Goal: Task Accomplishment & Management: Complete application form

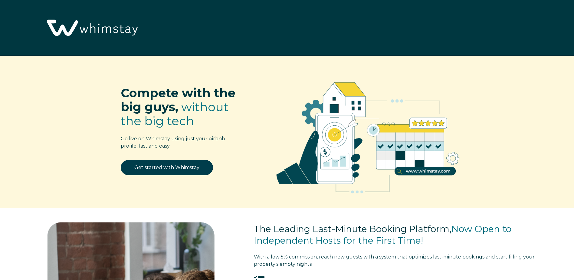
select select "US"
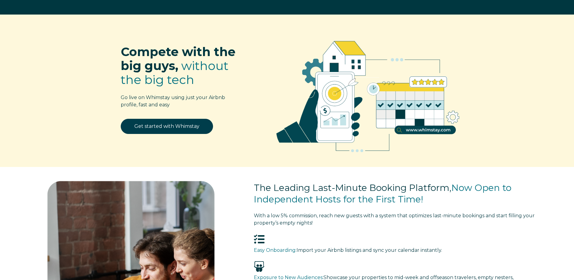
scroll to position [30, 0]
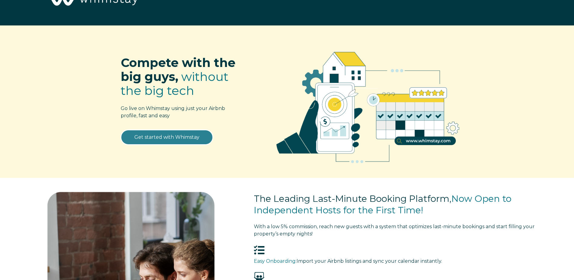
click at [175, 135] on link "Get started with Whimstay" at bounding box center [167, 137] width 92 height 15
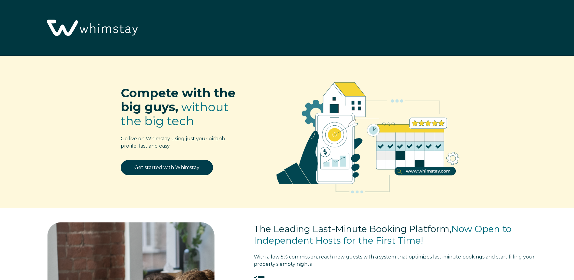
select select "US"
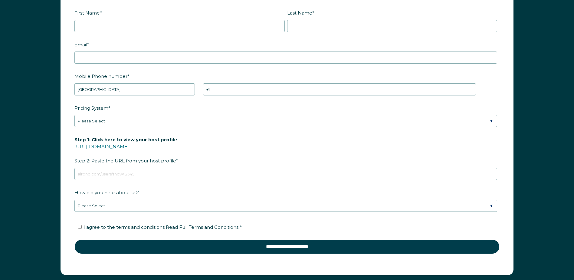
scroll to position [892, 0]
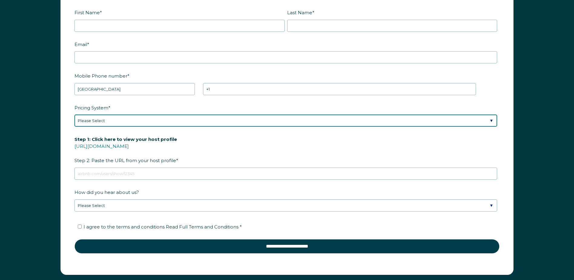
click at [223, 122] on select "Please Select Manual Airbnb Smart Pricing PriceLabs Wheelhouse Beyond Pricing 3…" at bounding box center [285, 120] width 423 height 12
select select "Manual"
click at [74, 114] on select "Please Select Manual Airbnb Smart Pricing PriceLabs Wheelhouse Beyond Pricing 3…" at bounding box center [285, 120] width 423 height 12
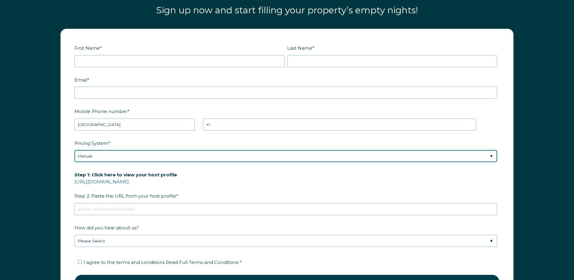
scroll to position [771, 0]
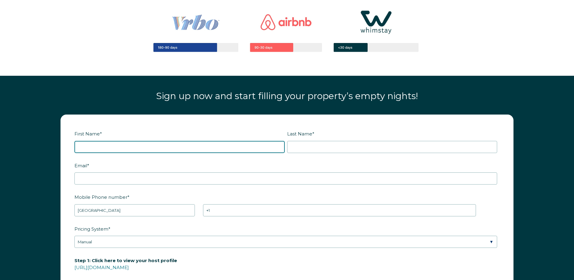
click at [130, 144] on input "First Name *" at bounding box center [179, 147] width 210 height 12
type input "[PERSON_NAME]"
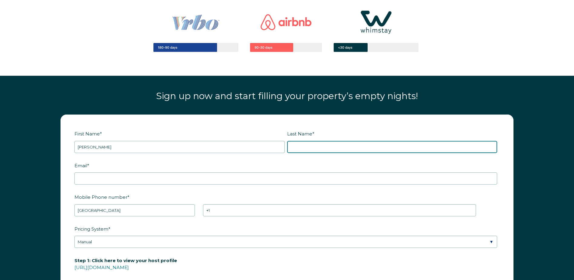
type input "Penson"
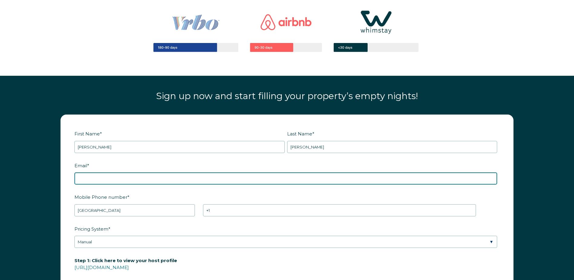
type input "[EMAIL_ADDRESS][DOMAIN_NAME]"
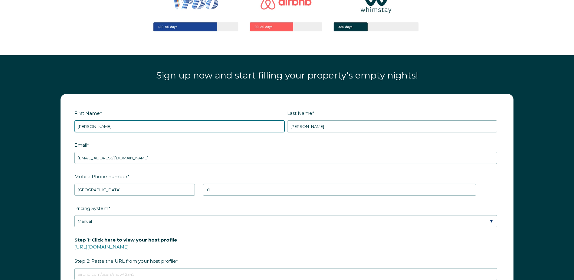
scroll to position [832, 0]
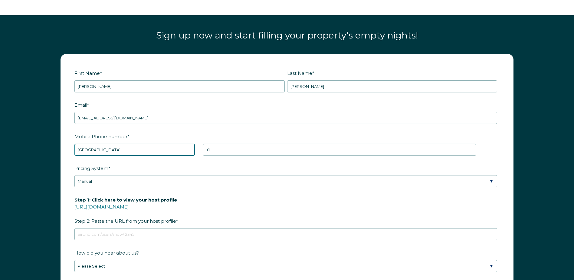
click at [143, 151] on select "* Afghanistan (‫افغانستان‬‎) Albania (Shqipëri) Algeria (‫الجزائر‬‎) American S…" at bounding box center [134, 150] width 121 height 12
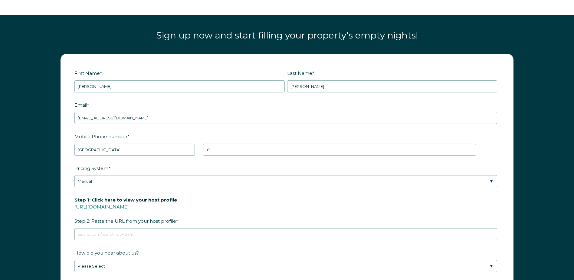
click at [252, 134] on label "Mobile Phone number *" at bounding box center [286, 136] width 425 height 11
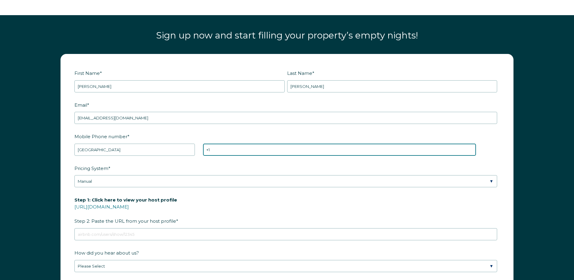
click at [252, 144] on input "+1" at bounding box center [339, 150] width 273 height 12
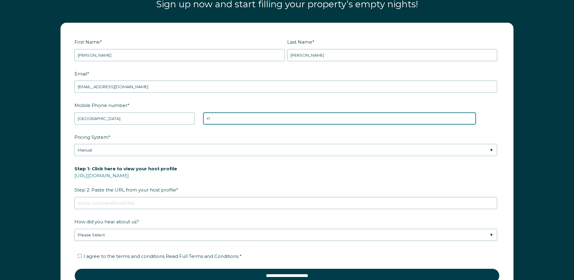
scroll to position [892, 0]
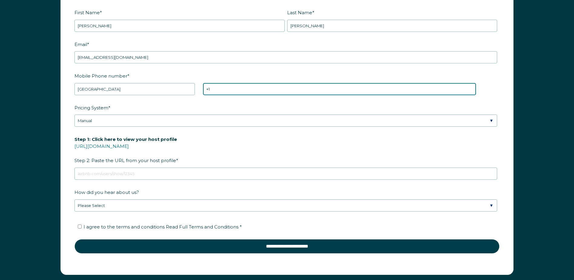
click at [234, 90] on input "+1" at bounding box center [339, 89] width 273 height 12
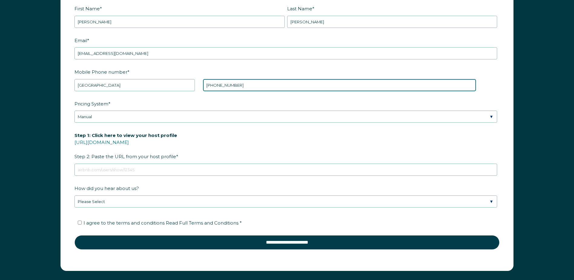
scroll to position [922, 0]
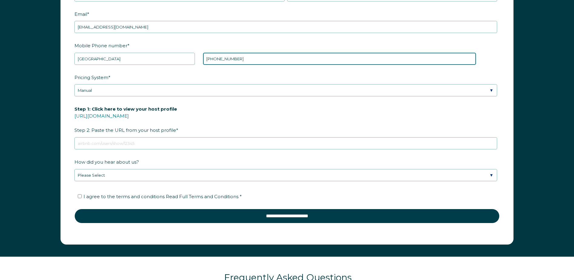
type input "+1 6789829619"
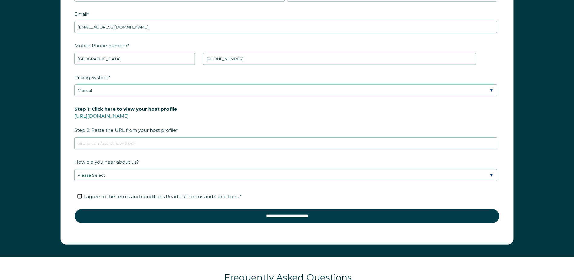
click at [80, 194] on input "I agree to the terms and conditions Read Full Terms and Conditions *" at bounding box center [80, 196] width 4 height 4
checkbox input "true"
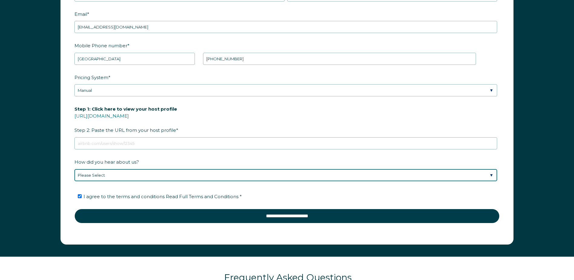
click at [108, 176] on select "Please Select Found Whimstay through a Google search Spoke to a Whimstay salesp…" at bounding box center [285, 175] width 423 height 12
click at [74, 169] on select "Please Select Found Whimstay through a Google search Spoke to a Whimstay salesp…" at bounding box center [285, 175] width 423 height 12
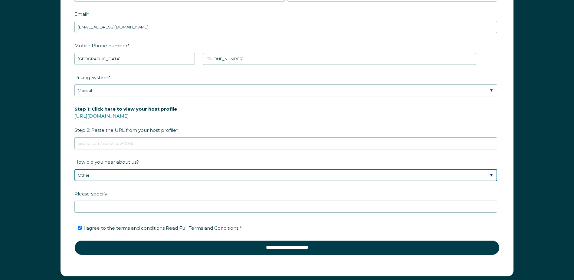
click at [107, 176] on select "Please Select Found Whimstay through a Google search Spoke to a Whimstay salesp…" at bounding box center [285, 175] width 423 height 12
select select "Google Search"
click at [74, 169] on select "Please Select Found Whimstay through a Google search Spoke to a Whimstay salesp…" at bounding box center [285, 175] width 423 height 12
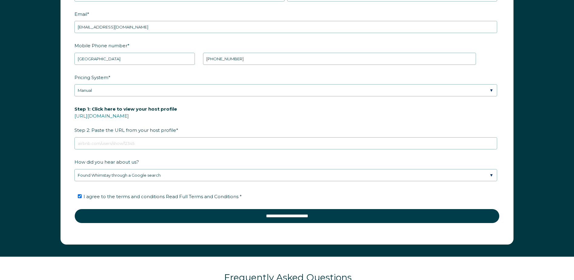
drag, startPoint x: 137, startPoint y: 117, endPoint x: 213, endPoint y: 108, distance: 76.2
click at [213, 108] on label "Step 1: Click here to view your host profile https://www.airbnb.com/users/show/…" at bounding box center [286, 120] width 425 height 32
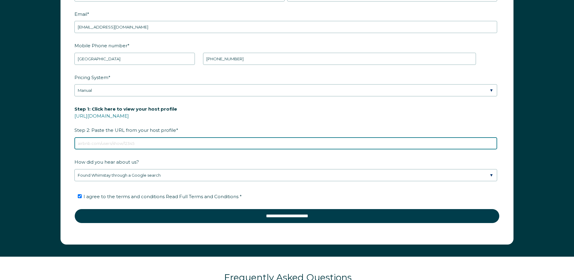
click at [213, 137] on input "Step 1: Click here to view your host profile https://www.airbnb.com/users/show/…" at bounding box center [285, 143] width 423 height 12
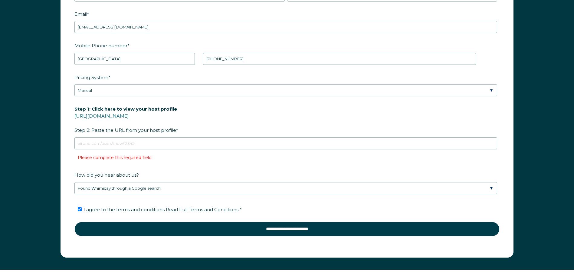
drag, startPoint x: 142, startPoint y: 117, endPoint x: 127, endPoint y: 122, distance: 15.8
click at [127, 122] on label "Step 1: Click here to view your host profile https://www.airbnb.com/users/show/…" at bounding box center [286, 120] width 425 height 32
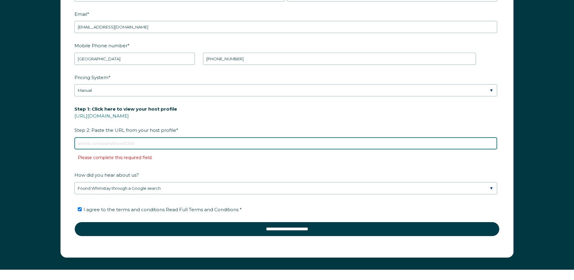
click at [127, 137] on input "Step 1: Click here to view your host profile https://www.airbnb.com/users/show/…" at bounding box center [285, 143] width 423 height 12
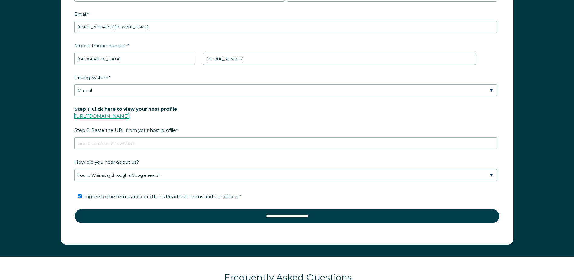
click at [129, 115] on link "https://www.airbnb.com/users/show/" at bounding box center [101, 116] width 55 height 6
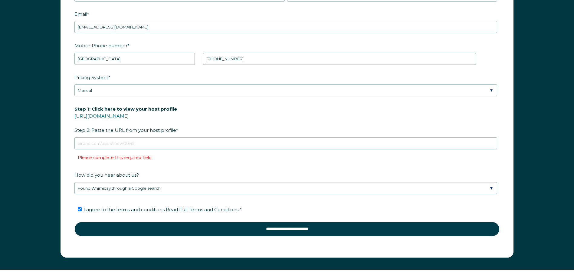
click at [234, 117] on label "Step 1: Click here to view your host profile https://www.airbnb.com/users/show/…" at bounding box center [286, 120] width 425 height 32
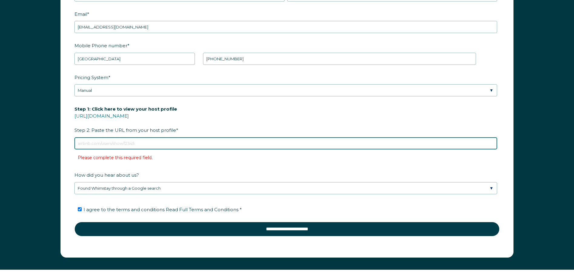
click at [234, 137] on input "Step 1: Click here to view your host profile https://www.airbnb.com/users/show/…" at bounding box center [285, 143] width 423 height 12
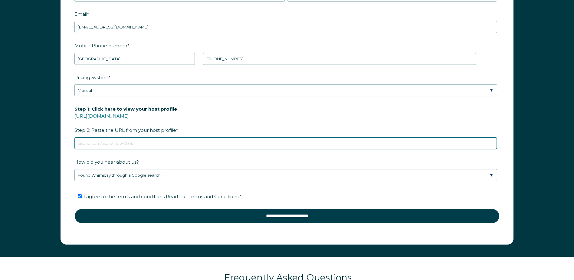
paste input "https://www.airbnb.com/users/show/506063602"
type input "https://www.airbnb.com/users/show/506063602"
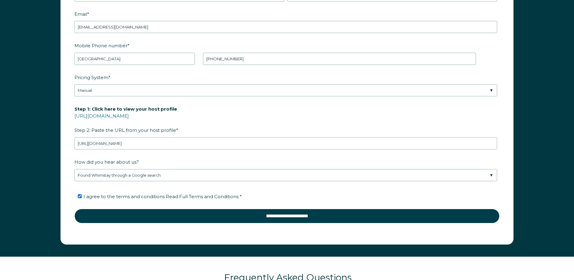
click at [226, 117] on label "Step 1: Click here to view your host profile https://www.airbnb.com/users/show/…" at bounding box center [286, 120] width 425 height 32
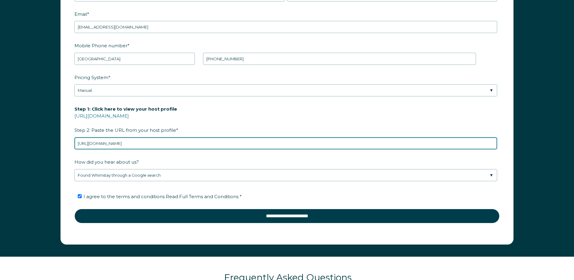
click at [226, 137] on input "https://www.airbnb.com/users/show/506063602" at bounding box center [285, 143] width 423 height 12
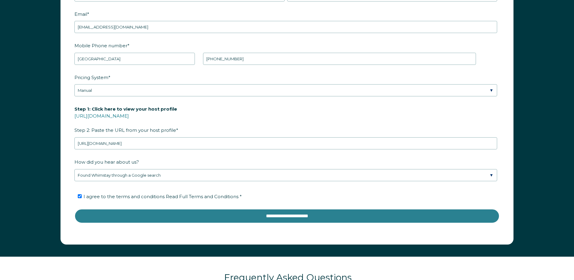
click at [293, 217] on input "**********" at bounding box center [286, 216] width 425 height 15
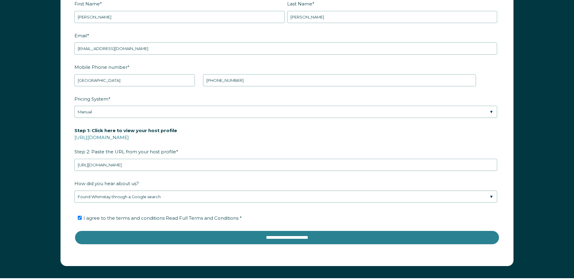
scroll to position [862, 0]
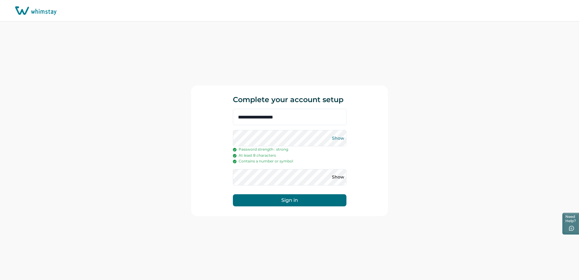
click at [338, 138] on button "Show" at bounding box center [338, 138] width 10 height 10
click at [231, 138] on div "**********" at bounding box center [289, 150] width 197 height 131
click at [276, 200] on button "Sign in" at bounding box center [290, 200] width 114 height 12
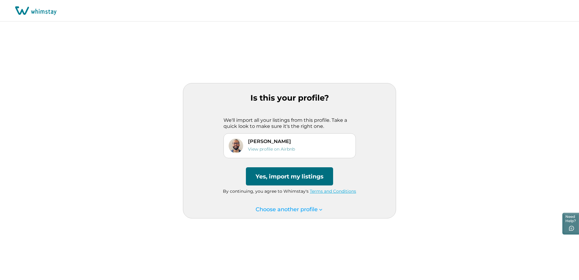
click at [319, 208] on icon at bounding box center [321, 210] width 6 height 6
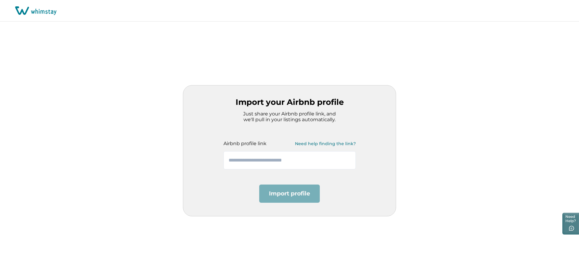
click at [148, 120] on div "Import your Airbnb profile Just share your Airbnb profile link, and we'll pull …" at bounding box center [289, 151] width 579 height 258
click at [147, 167] on div "Import your Airbnb profile Just share your Airbnb profile link, and we'll pull …" at bounding box center [289, 151] width 579 height 258
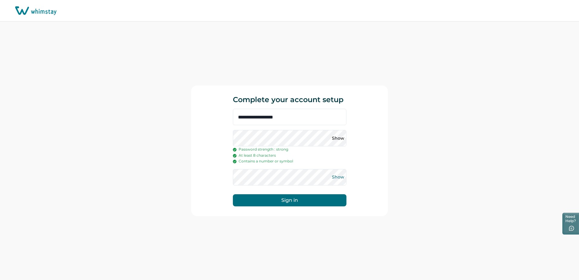
click at [336, 177] on button "Show" at bounding box center [338, 177] width 10 height 10
click at [342, 137] on button "Show" at bounding box center [338, 138] width 10 height 10
click at [227, 142] on div "**********" at bounding box center [289, 150] width 197 height 131
click at [258, 199] on button "Sign in" at bounding box center [290, 200] width 114 height 12
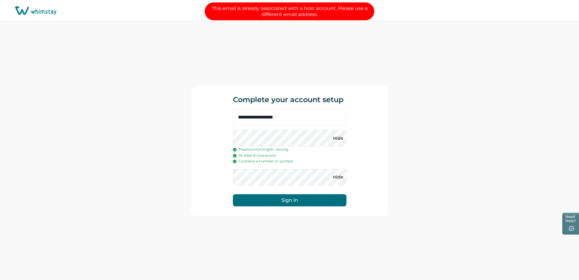
click at [259, 49] on div "**********" at bounding box center [289, 151] width 197 height 258
click at [284, 63] on div "**********" at bounding box center [289, 151] width 197 height 258
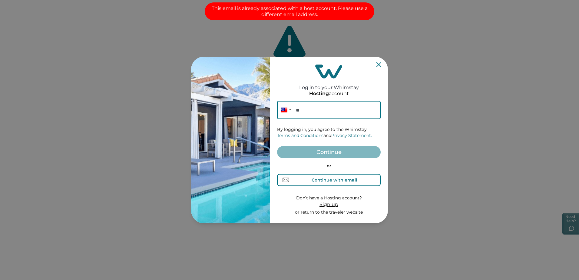
click at [332, 178] on div "Continue with email" at bounding box center [334, 179] width 45 height 5
click at [311, 114] on input at bounding box center [329, 110] width 104 height 18
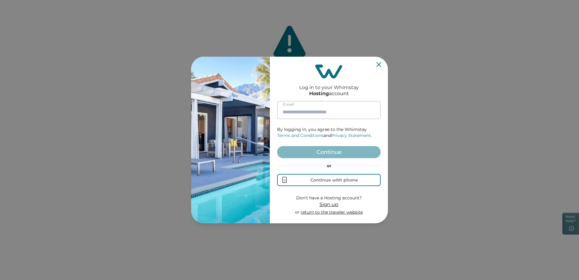
type input "**********"
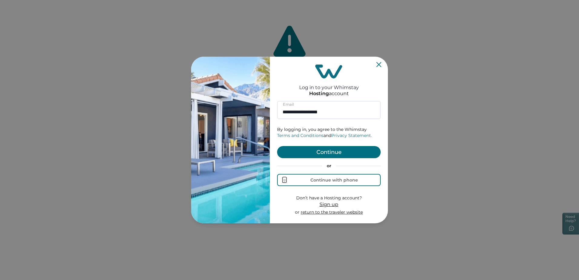
click at [315, 154] on button "Continue" at bounding box center [329, 152] width 104 height 12
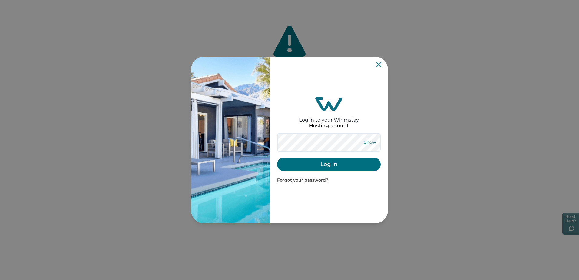
click at [372, 141] on button "Show" at bounding box center [370, 142] width 22 height 8
click at [333, 166] on button "Log in" at bounding box center [329, 164] width 104 height 14
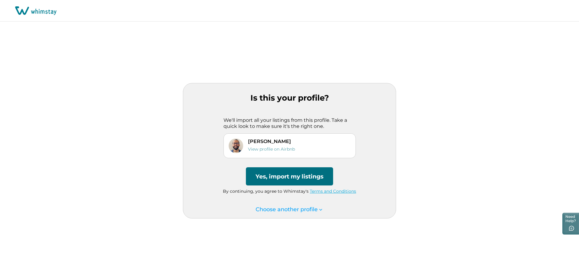
click at [272, 176] on button "Yes, import my listings" at bounding box center [289, 176] width 87 height 18
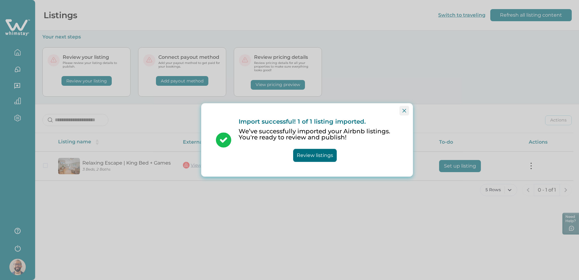
click at [403, 110] on icon "Close" at bounding box center [404, 111] width 4 height 4
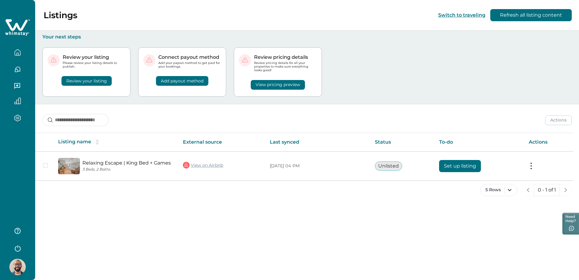
drag, startPoint x: 25, startPoint y: 41, endPoint x: 20, endPoint y: 46, distance: 7.3
click at [25, 41] on div at bounding box center [17, 65] width 35 height 131
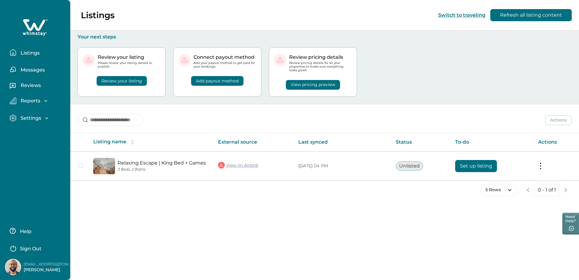
click at [13, 268] on img at bounding box center [13, 267] width 16 height 16
click at [45, 101] on icon "button" at bounding box center [46, 101] width 6 height 6
click at [45, 101] on icon "button" at bounding box center [45, 101] width 3 height 2
click at [45, 117] on icon "button" at bounding box center [46, 118] width 3 height 2
click at [45, 117] on icon "button" at bounding box center [47, 118] width 6 height 6
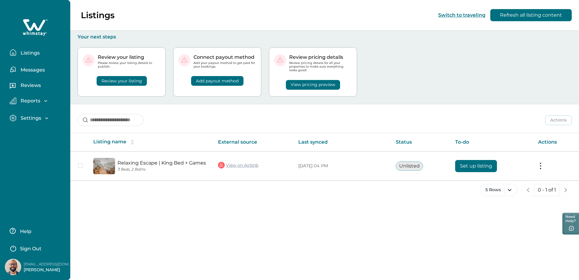
click at [45, 117] on icon "button" at bounding box center [46, 118] width 3 height 2
click at [41, 131] on p "Profile details" at bounding box center [36, 131] width 35 height 6
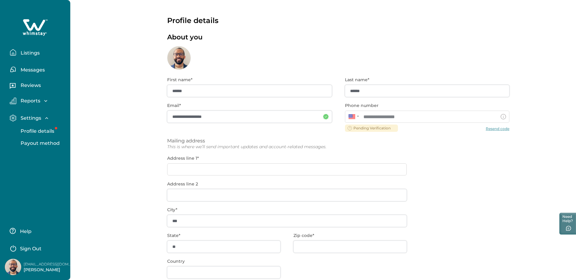
click at [253, 59] on div "About you" at bounding box center [338, 51] width 342 height 36
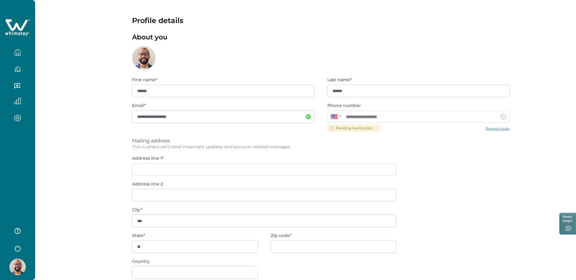
click at [496, 129] on div "**********" at bounding box center [320, 195] width 377 height 250
drag, startPoint x: 472, startPoint y: 138, endPoint x: 483, endPoint y: 130, distance: 13.9
click at [472, 137] on div "**********" at bounding box center [320, 195] width 377 height 250
click at [495, 128] on div "**********" at bounding box center [320, 195] width 377 height 250
click at [286, 91] on div "**********" at bounding box center [320, 195] width 377 height 250
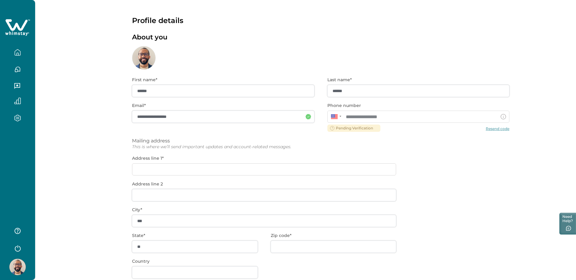
click at [341, 116] on div at bounding box center [340, 116] width 2 height 1
click at [15, 51] on icon "button" at bounding box center [17, 52] width 7 height 7
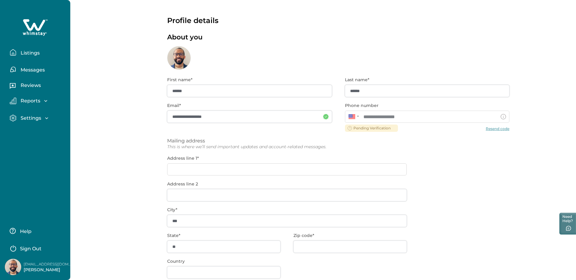
click at [34, 52] on p "Listings" at bounding box center [29, 53] width 21 height 6
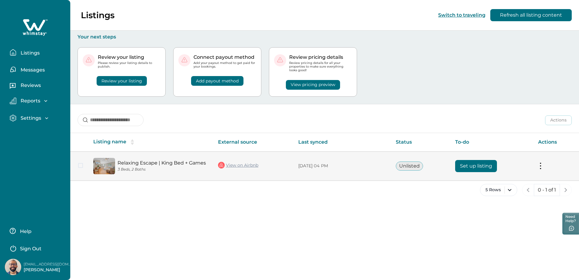
click at [103, 164] on img at bounding box center [104, 166] width 22 height 16
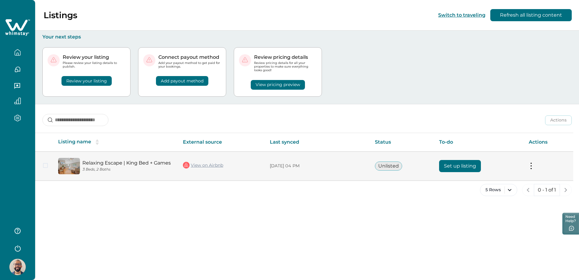
click at [452, 164] on button "Set up listing" at bounding box center [460, 166] width 42 height 12
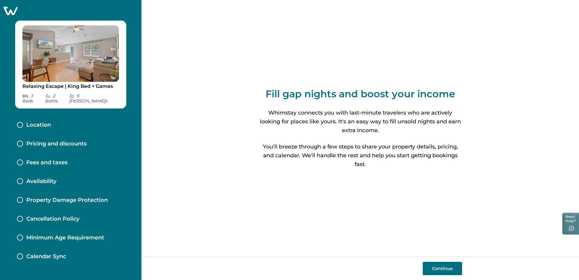
click at [34, 122] on p "Location" at bounding box center [38, 125] width 25 height 7
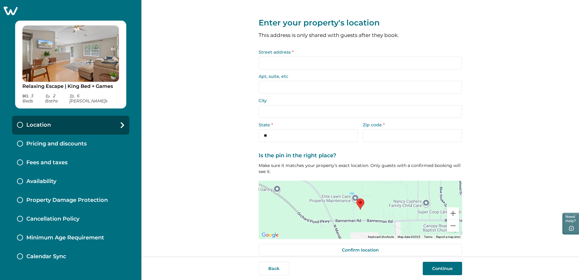
click at [288, 64] on input "Street address *" at bounding box center [361, 63] width 204 height 13
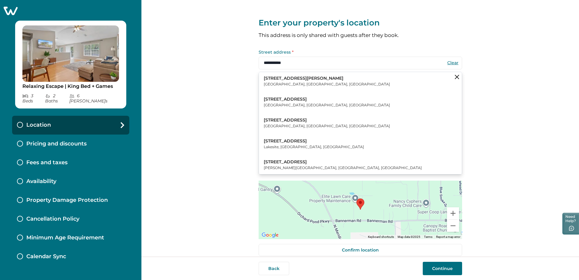
click at [288, 78] on p "8607 Bannerman Bluff Court" at bounding box center [327, 78] width 126 height 6
type input "**********"
select select "**"
type input "*****"
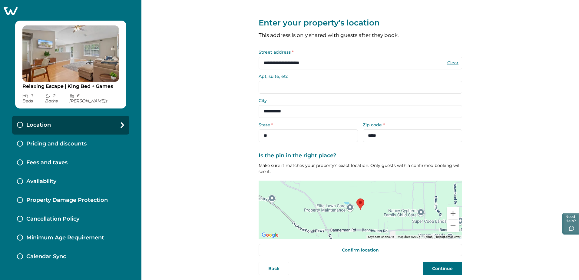
drag, startPoint x: 389, startPoint y: 136, endPoint x: 371, endPoint y: 135, distance: 18.2
click at [371, 135] on input "*****" at bounding box center [412, 135] width 99 height 13
click at [196, 147] on div "**********" at bounding box center [360, 128] width 438 height 256
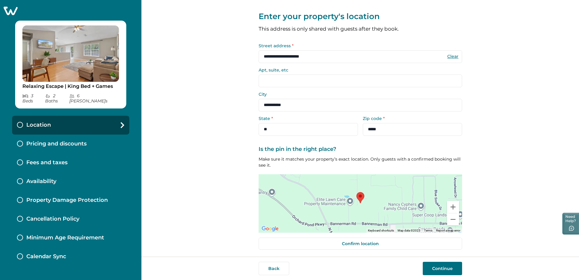
scroll to position [8, 0]
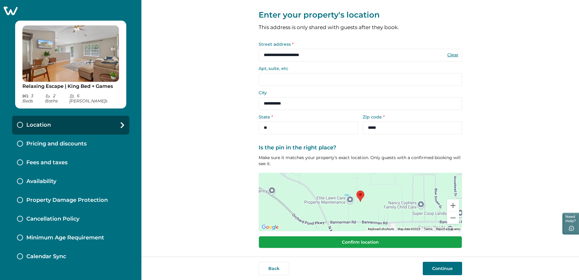
click at [378, 245] on button "Confirm location" at bounding box center [361, 242] width 204 height 12
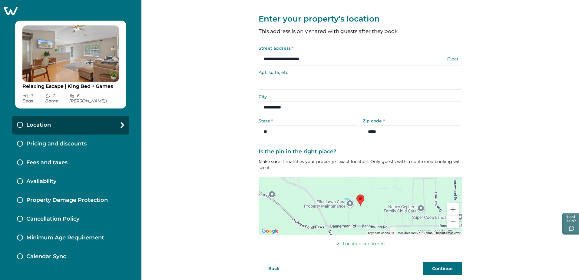
scroll to position [4, 0]
click at [432, 269] on button "Continue" at bounding box center [442, 268] width 39 height 13
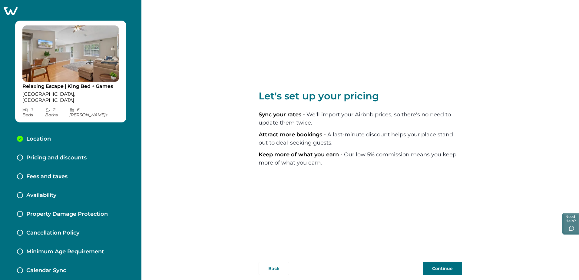
click at [451, 266] on button "Continue" at bounding box center [442, 268] width 39 height 13
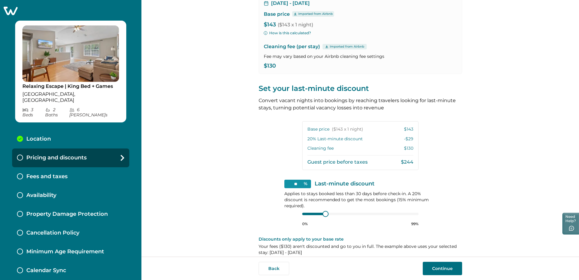
scroll to position [67, 0]
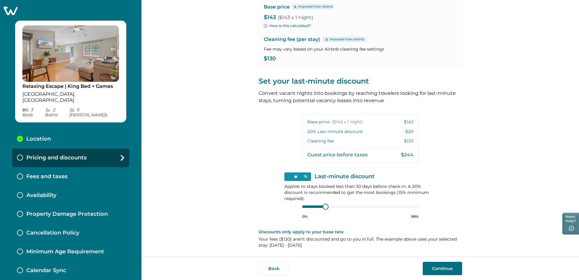
click at [438, 270] on button "Continue" at bounding box center [442, 268] width 39 height 13
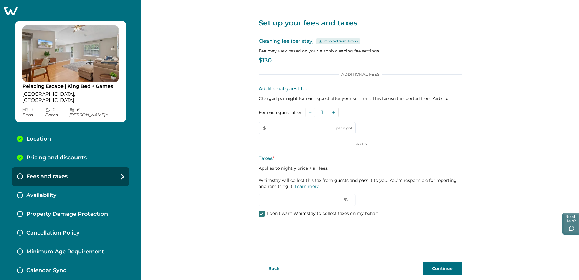
click at [259, 213] on span at bounding box center [262, 213] width 6 height 6
type input "*"
click at [261, 213] on span at bounding box center [262, 213] width 6 height 6
click at [289, 127] on input "text" at bounding box center [307, 128] width 97 height 12
click at [263, 216] on div at bounding box center [262, 213] width 4 height 5
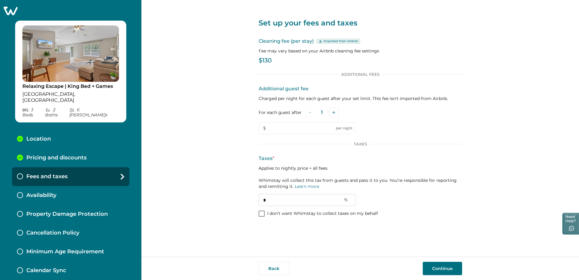
click at [274, 204] on input "*" at bounding box center [307, 200] width 97 height 12
type input "*"
click at [438, 269] on button "Continue" at bounding box center [442, 268] width 39 height 13
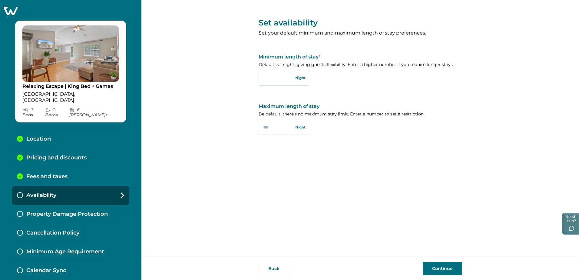
click at [300, 78] on input "text" at bounding box center [284, 78] width 51 height 16
type input "*"
click at [283, 129] on input "text" at bounding box center [284, 127] width 51 height 16
type input "*"
click at [274, 127] on input "*" at bounding box center [284, 127] width 51 height 16
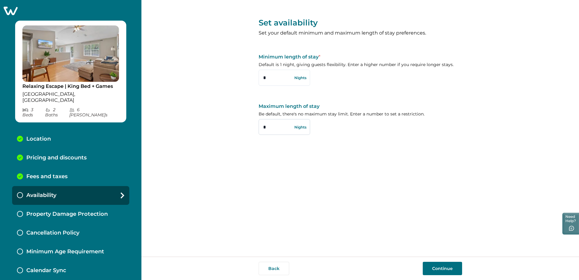
click at [276, 129] on input "*" at bounding box center [284, 127] width 51 height 16
type input "*"
click at [267, 124] on input "text" at bounding box center [284, 127] width 51 height 16
type input "**"
click at [436, 268] on button "Continue" at bounding box center [442, 268] width 39 height 13
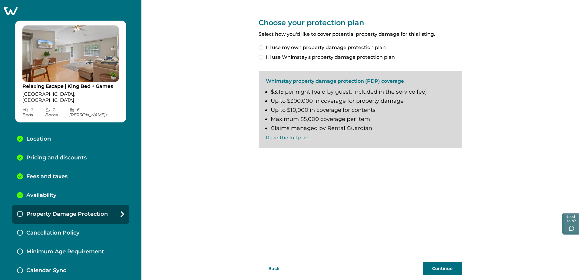
click at [261, 49] on span at bounding box center [261, 47] width 5 height 5
click at [440, 270] on button "Continue" at bounding box center [442, 268] width 39 height 13
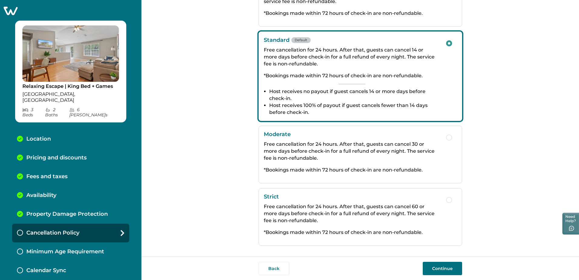
scroll to position [75, 0]
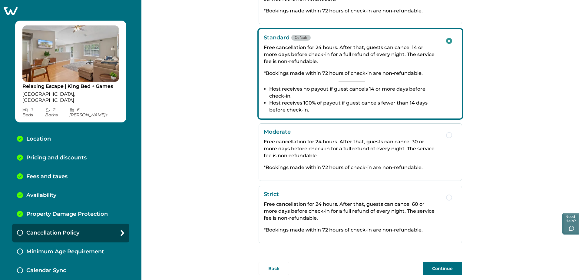
click at [442, 272] on button "Continue" at bounding box center [442, 268] width 39 height 13
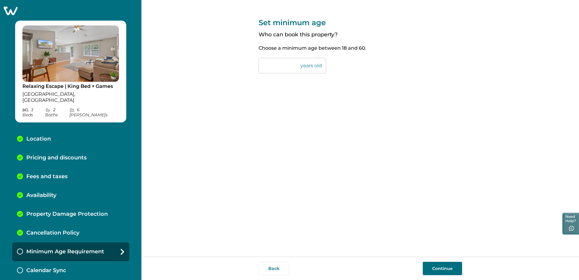
click at [276, 62] on input "**" at bounding box center [293, 65] width 68 height 15
type input "*"
type input "**"
click at [442, 266] on button "Continue" at bounding box center [442, 268] width 39 height 13
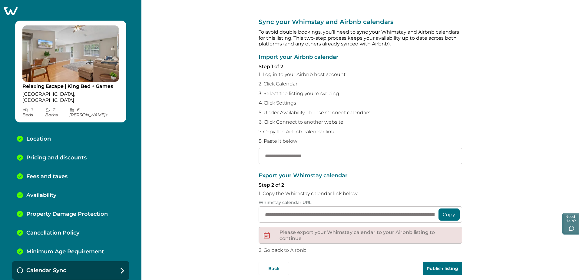
click at [74, 248] on p "Minimum Age Requirement" at bounding box center [65, 251] width 78 height 7
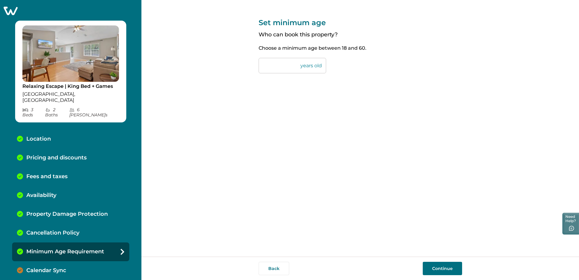
click at [64, 267] on p "Calendar Sync" at bounding box center [46, 270] width 40 height 7
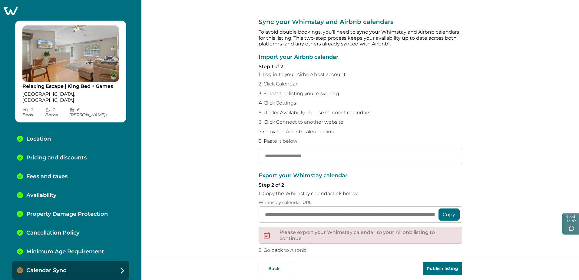
click at [359, 157] on input "text" at bounding box center [361, 156] width 204 height 16
paste input "**********"
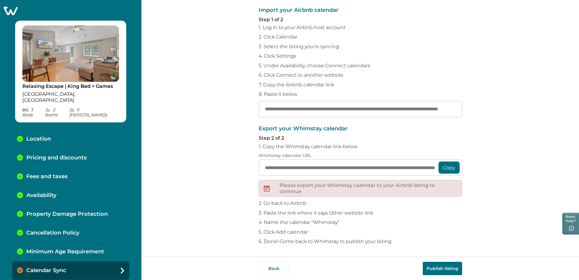
scroll to position [0, 59]
type input "**********"
click at [452, 165] on button "Copy" at bounding box center [448, 167] width 21 height 12
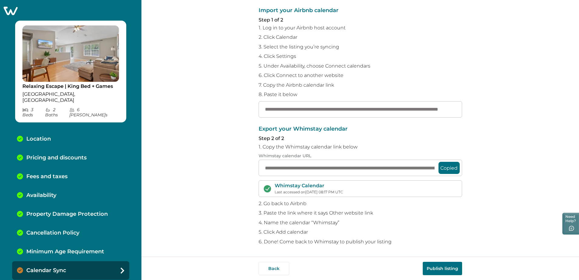
scroll to position [47, 0]
click at [445, 266] on button "Publish listing" at bounding box center [442, 268] width 39 height 13
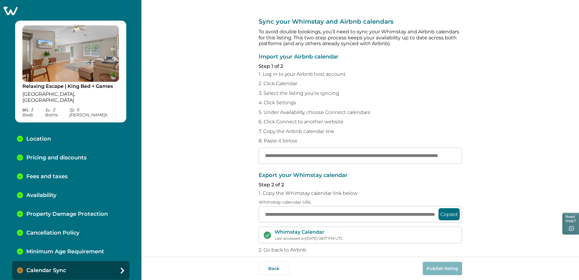
scroll to position [0, 0]
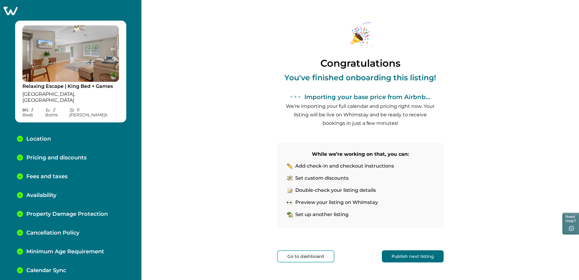
click at [318, 256] on button "Go to dashboard" at bounding box center [305, 256] width 57 height 12
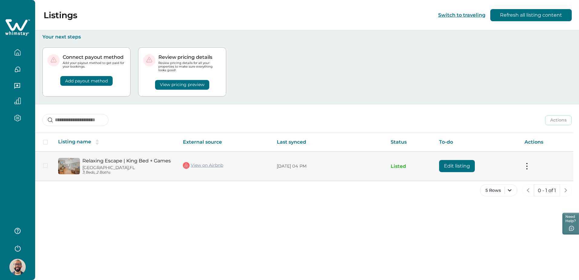
click at [75, 168] on img at bounding box center [69, 166] width 22 height 16
click at [90, 162] on link "Relaxing Escape | King Bed + Games" at bounding box center [127, 161] width 91 height 6
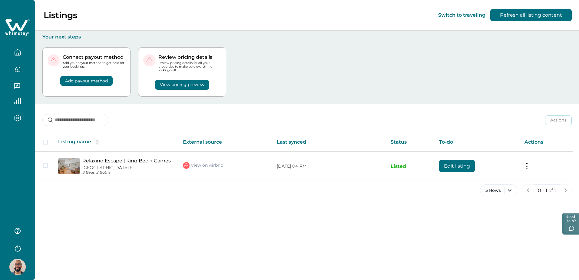
click at [153, 19] on div "Listings Switch to traveling Refresh all listing content" at bounding box center [289, 15] width 579 height 31
click at [21, 51] on button "button" at bounding box center [17, 52] width 25 height 12
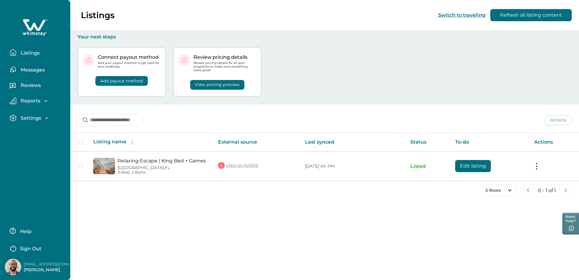
click at [44, 117] on icon "button" at bounding box center [47, 118] width 6 height 6
click at [42, 129] on p "Profile details" at bounding box center [36, 131] width 35 height 6
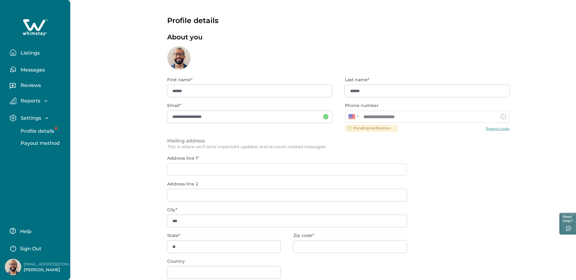
click at [494, 129] on div "**********" at bounding box center [338, 195] width 342 height 250
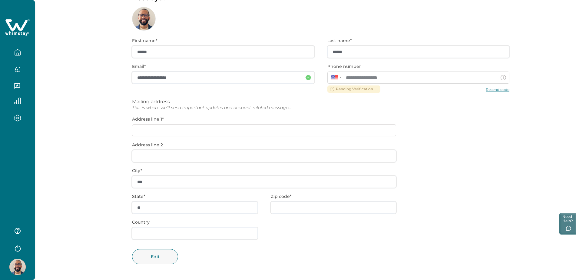
scroll to position [39, 0]
click at [17, 55] on icon "button" at bounding box center [18, 54] width 2 height 2
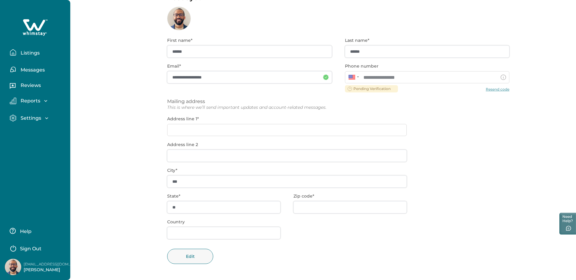
click at [46, 100] on icon "button" at bounding box center [45, 101] width 3 height 2
click at [46, 153] on icon "button" at bounding box center [46, 153] width 3 height 2
click at [34, 52] on p "Listings" at bounding box center [29, 53] width 21 height 6
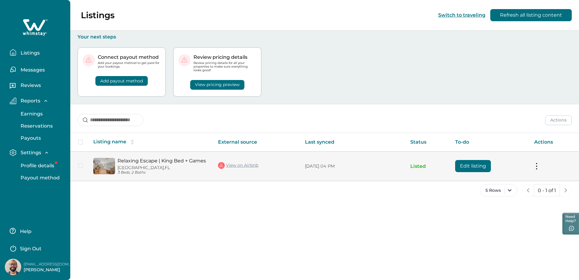
click at [104, 161] on div "Relaxing Escape | King Bed + Games [GEOGRAPHIC_DATA], [GEOGRAPHIC_DATA] 3 Beds,…" at bounding box center [150, 166] width 115 height 17
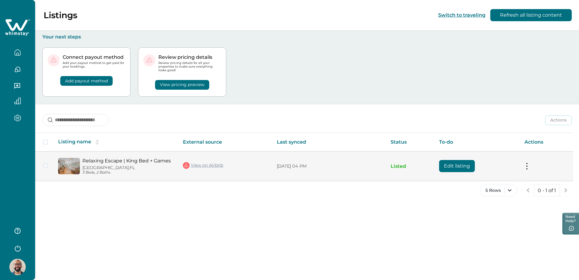
click at [525, 164] on button at bounding box center [527, 166] width 5 height 6
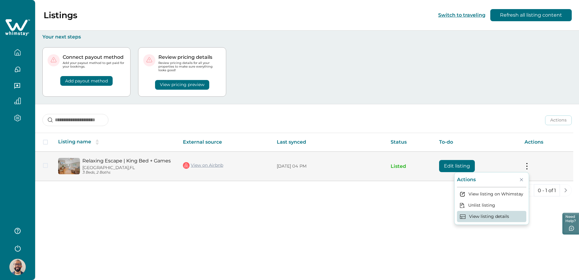
click at [485, 215] on button "View listing details" at bounding box center [491, 216] width 69 height 11
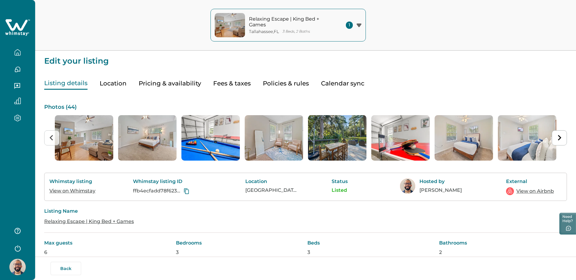
click at [154, 82] on button "Pricing & availability" at bounding box center [170, 83] width 62 height 12
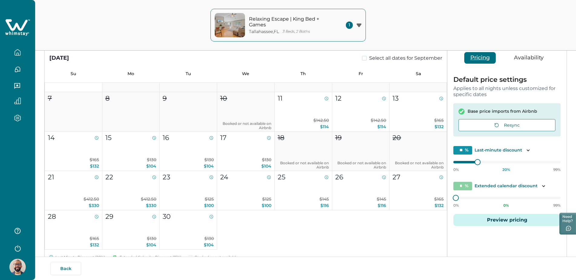
scroll to position [61, 0]
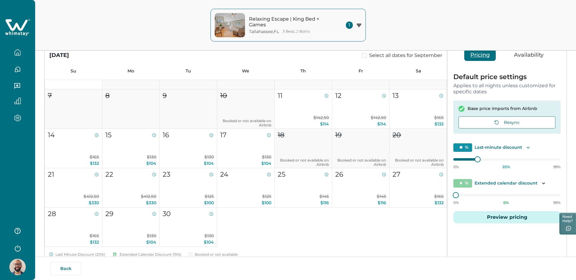
click at [528, 146] on icon "Toggle description" at bounding box center [528, 147] width 6 height 6
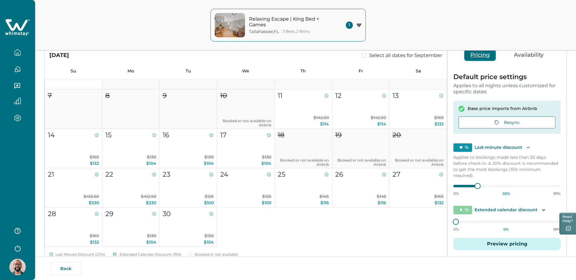
click at [528, 146] on icon "Toggle description" at bounding box center [528, 147] width 6 height 6
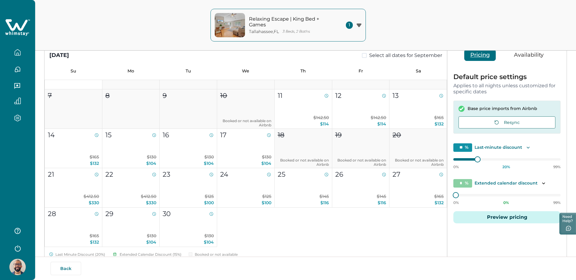
click at [528, 146] on icon "Toggle description" at bounding box center [528, 147] width 6 height 6
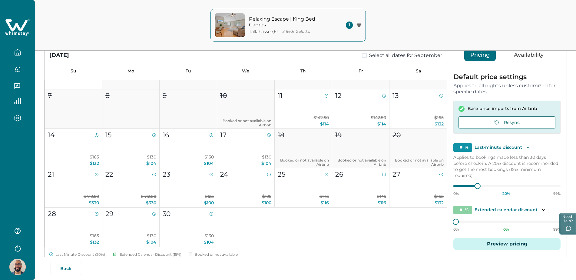
click at [528, 146] on icon "Toggle description" at bounding box center [528, 147] width 6 height 6
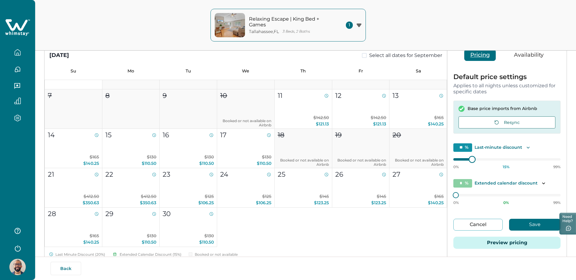
type input "**"
click at [442, 164] on div "[DATE] Select all dates for September Su Mo Tu We Th Fr Sa 1 2 3 4 5 6 7 8 9 10…" at bounding box center [306, 168] width 522 height 252
click at [534, 224] on button "Save" at bounding box center [534, 225] width 51 height 12
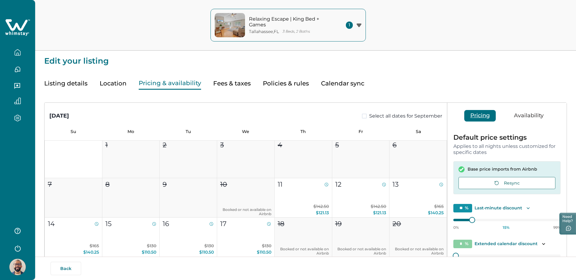
scroll to position [0, 0]
click at [68, 81] on button "Listing details" at bounding box center [65, 83] width 43 height 12
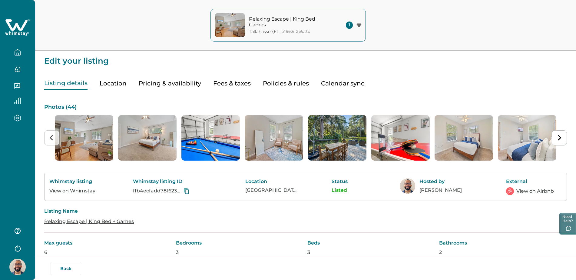
click at [360, 27] on div "1" at bounding box center [354, 25] width 16 height 7
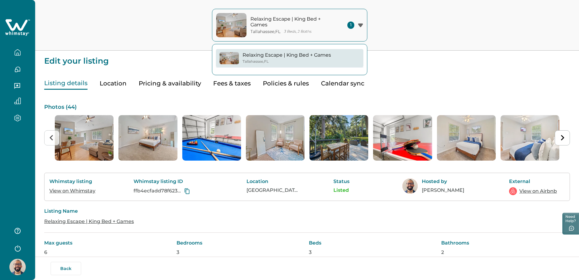
click at [361, 25] on icon "button" at bounding box center [360, 25] width 5 height 4
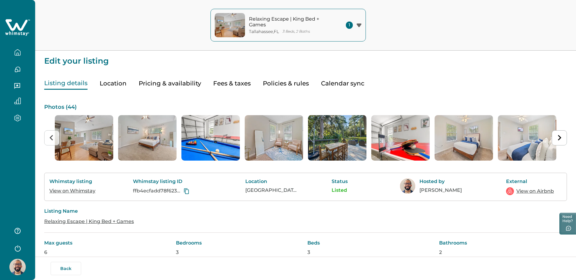
click at [173, 80] on button "Pricing & availability" at bounding box center [170, 83] width 62 height 12
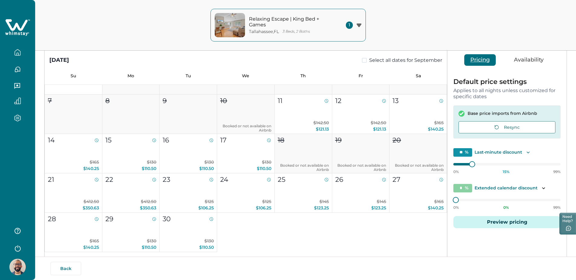
scroll to position [30, 0]
